Goal: Task Accomplishment & Management: Complete application form

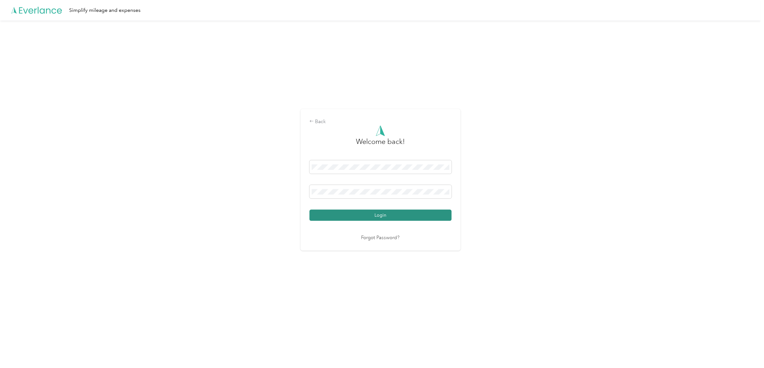
click at [432, 216] on button "Login" at bounding box center [381, 214] width 142 height 11
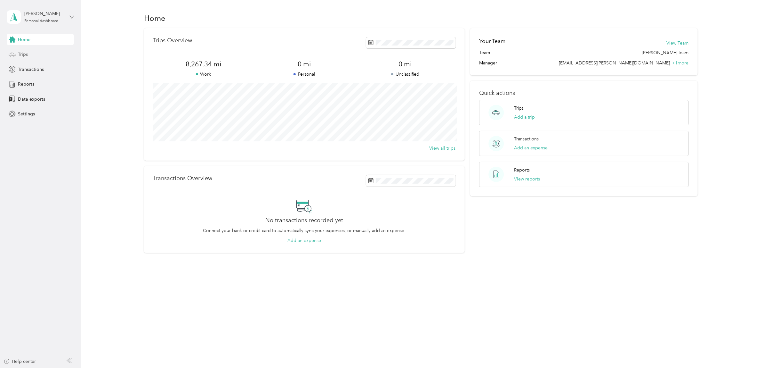
click at [25, 53] on span "Trips" at bounding box center [23, 54] width 10 height 7
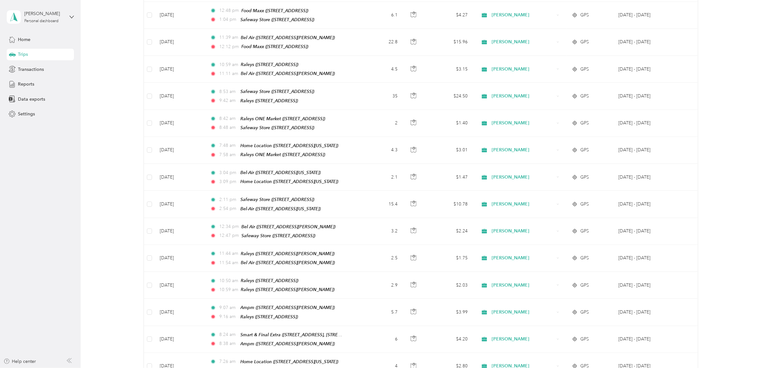
scroll to position [320, 0]
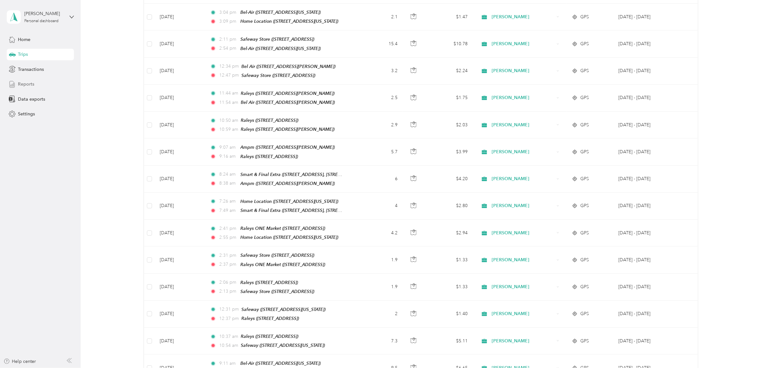
click at [30, 84] on span "Reports" at bounding box center [26, 84] width 16 height 7
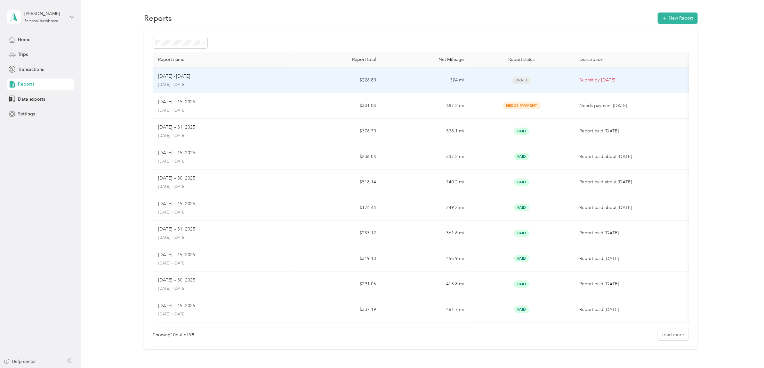
click at [232, 77] on div "[DATE] - [DATE]" at bounding box center [223, 76] width 130 height 7
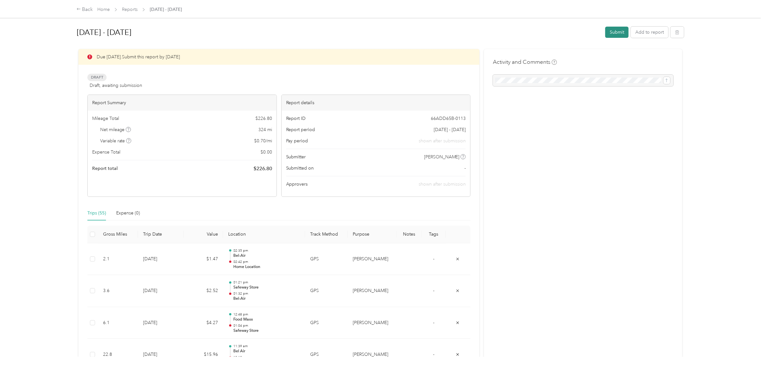
click at [613, 31] on button "Submit" at bounding box center [616, 32] width 23 height 11
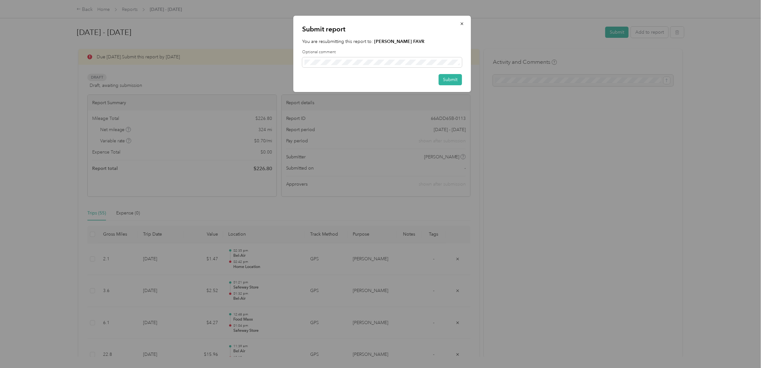
click at [578, 130] on div at bounding box center [382, 184] width 764 height 368
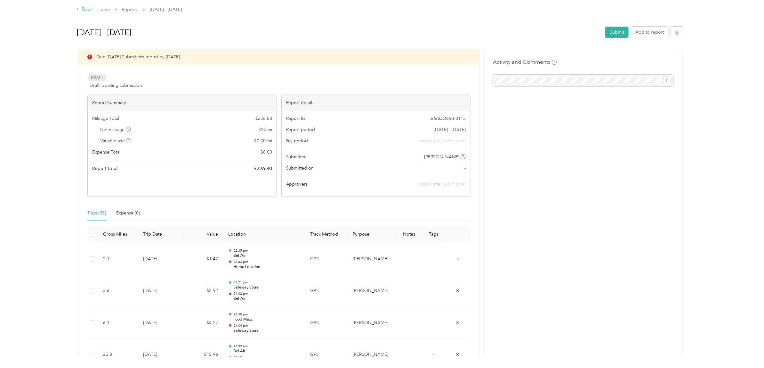
click at [84, 9] on div "Back" at bounding box center [85, 10] width 17 height 8
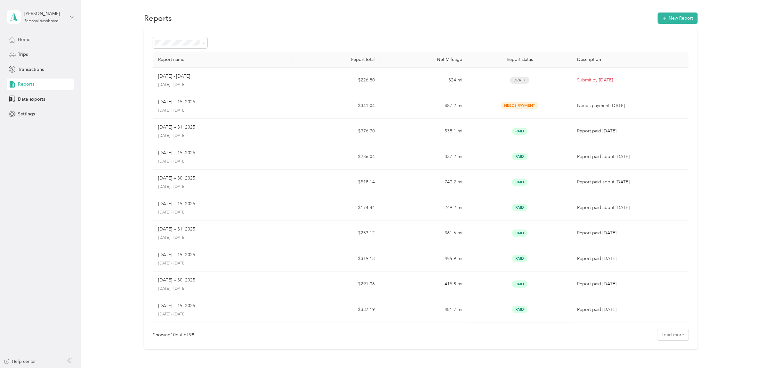
click at [29, 39] on span "Home" at bounding box center [24, 39] width 12 height 7
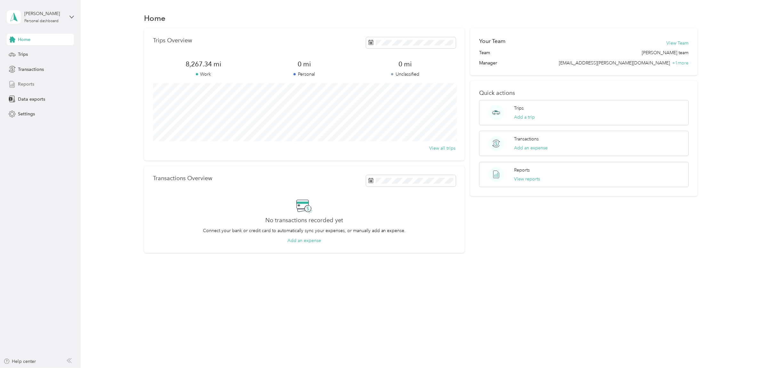
click at [29, 85] on span "Reports" at bounding box center [26, 84] width 16 height 7
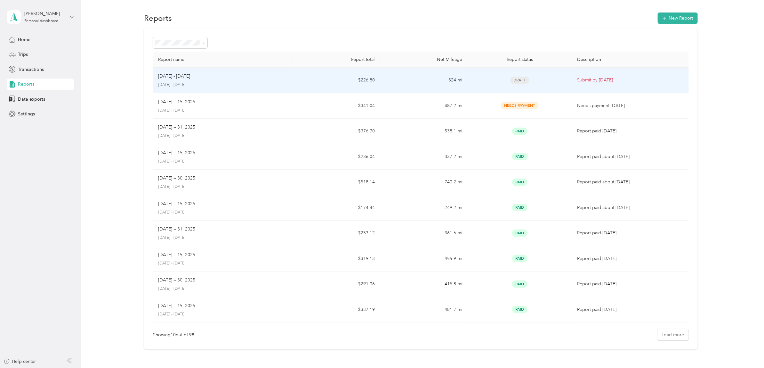
click at [296, 82] on td "$226.80" at bounding box center [336, 81] width 87 height 26
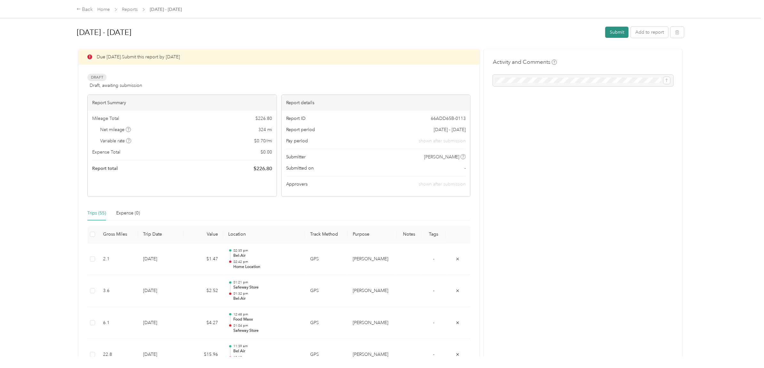
click at [615, 31] on button "Submit" at bounding box center [616, 32] width 23 height 11
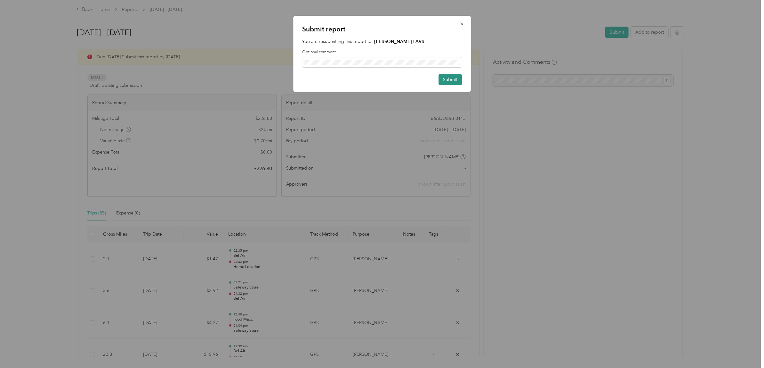
click at [452, 79] on button "Submit" at bounding box center [450, 79] width 23 height 11
